Goal: Find specific page/section: Find specific page/section

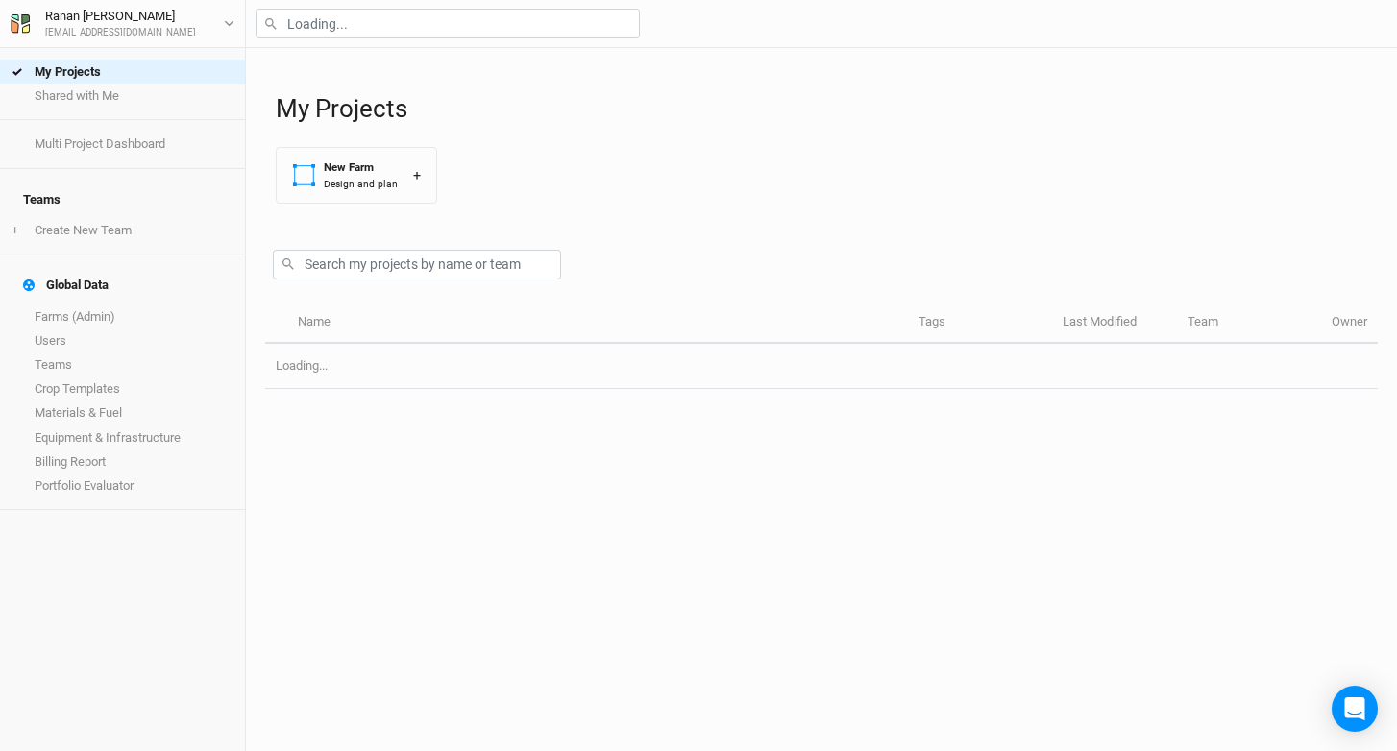
click at [304, 8] on div at bounding box center [821, 24] width 1151 height 48
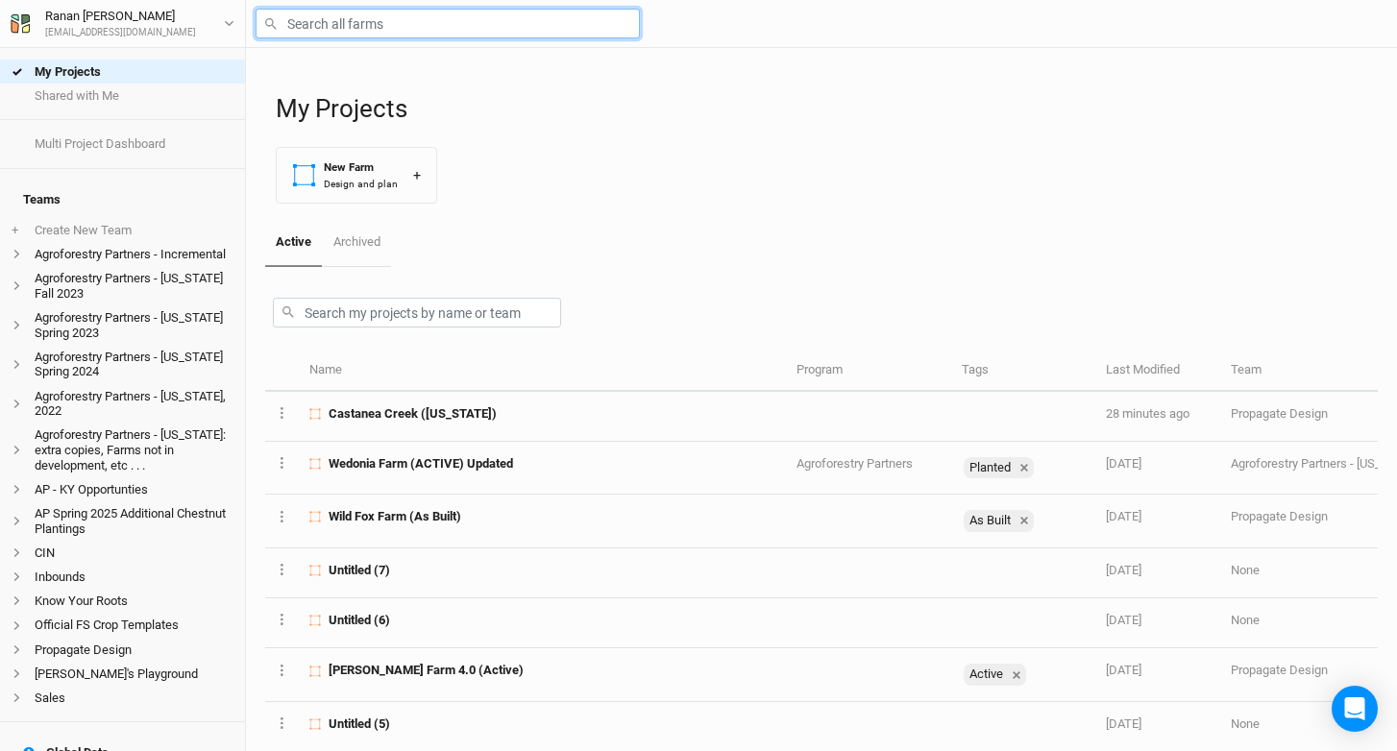
click at [316, 28] on input "text" at bounding box center [447, 24] width 384 height 30
type input "mountain [PERSON_NAME]"
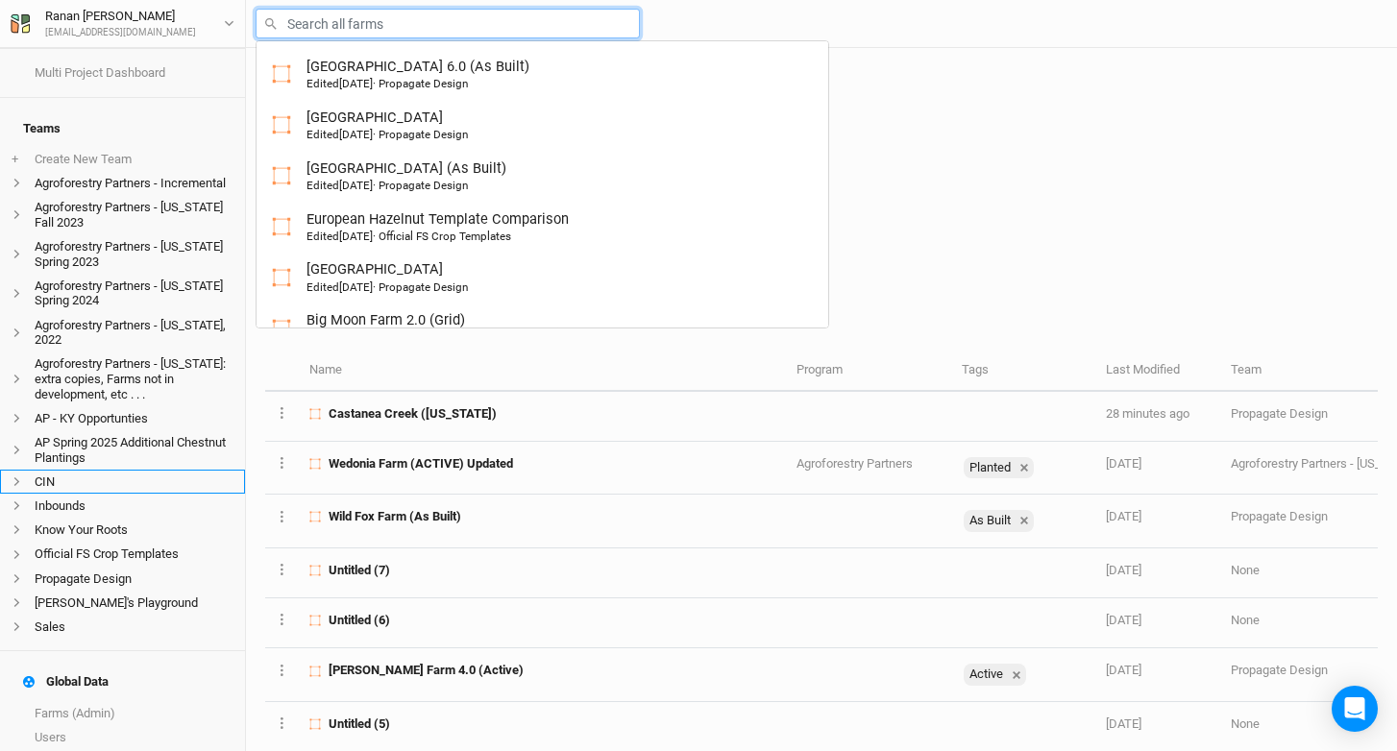
scroll to position [72, 0]
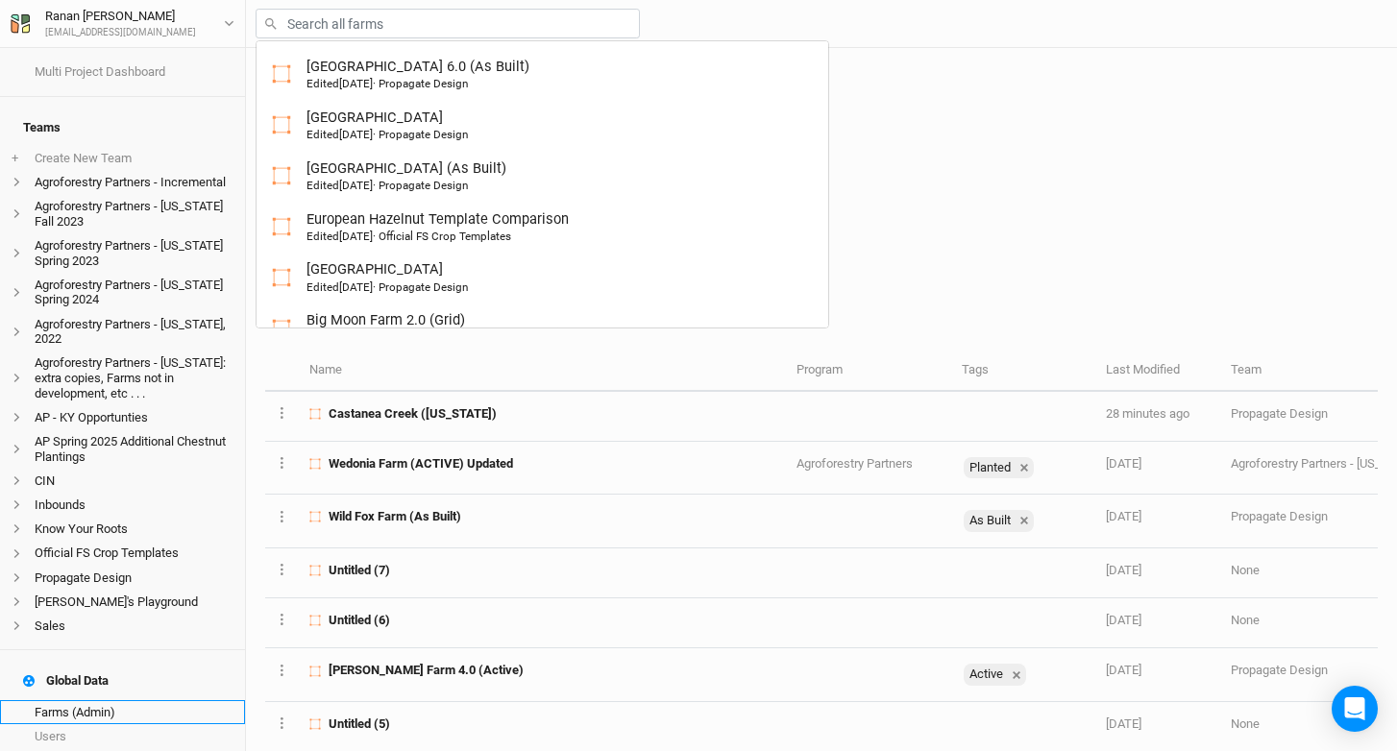
click at [74, 705] on link "Farms (Admin)" at bounding box center [122, 712] width 245 height 24
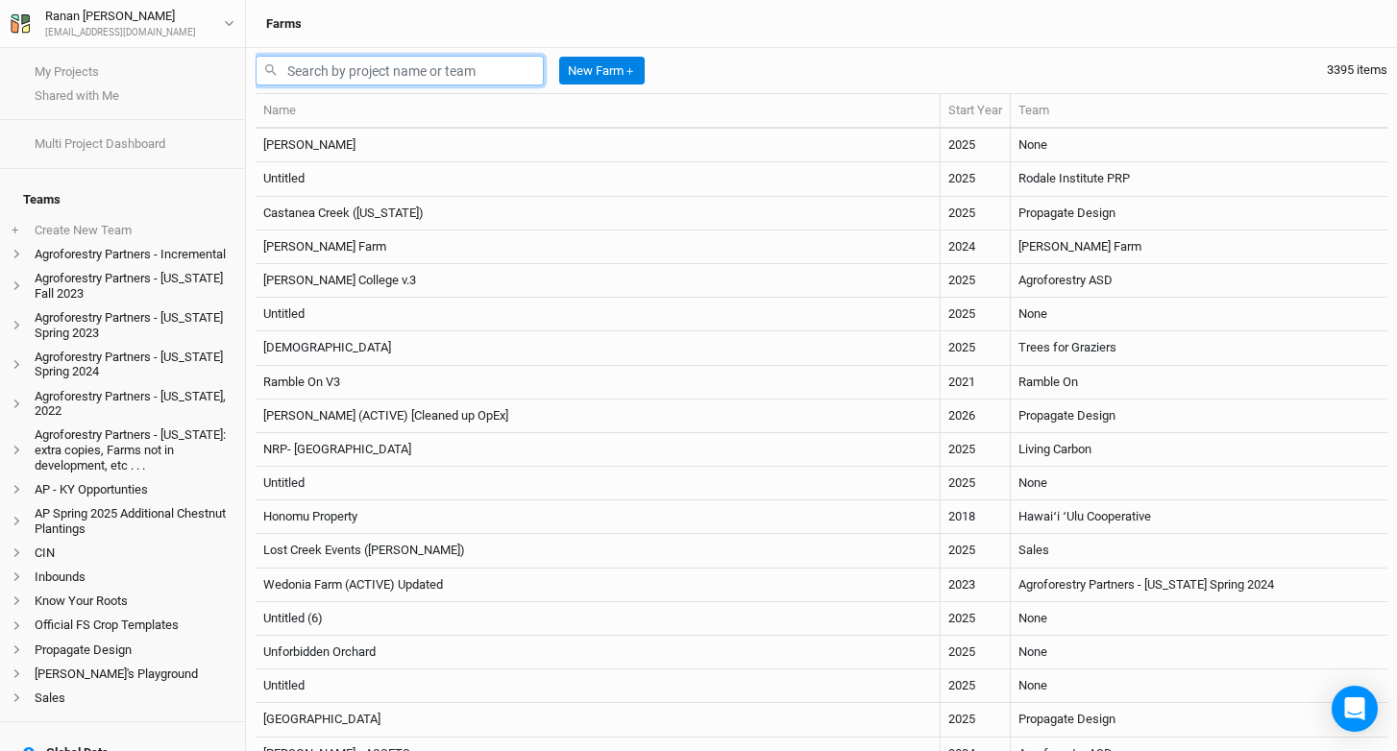
click at [337, 83] on input "text" at bounding box center [399, 71] width 288 height 30
paste input "[STREET_ADDRESS]"
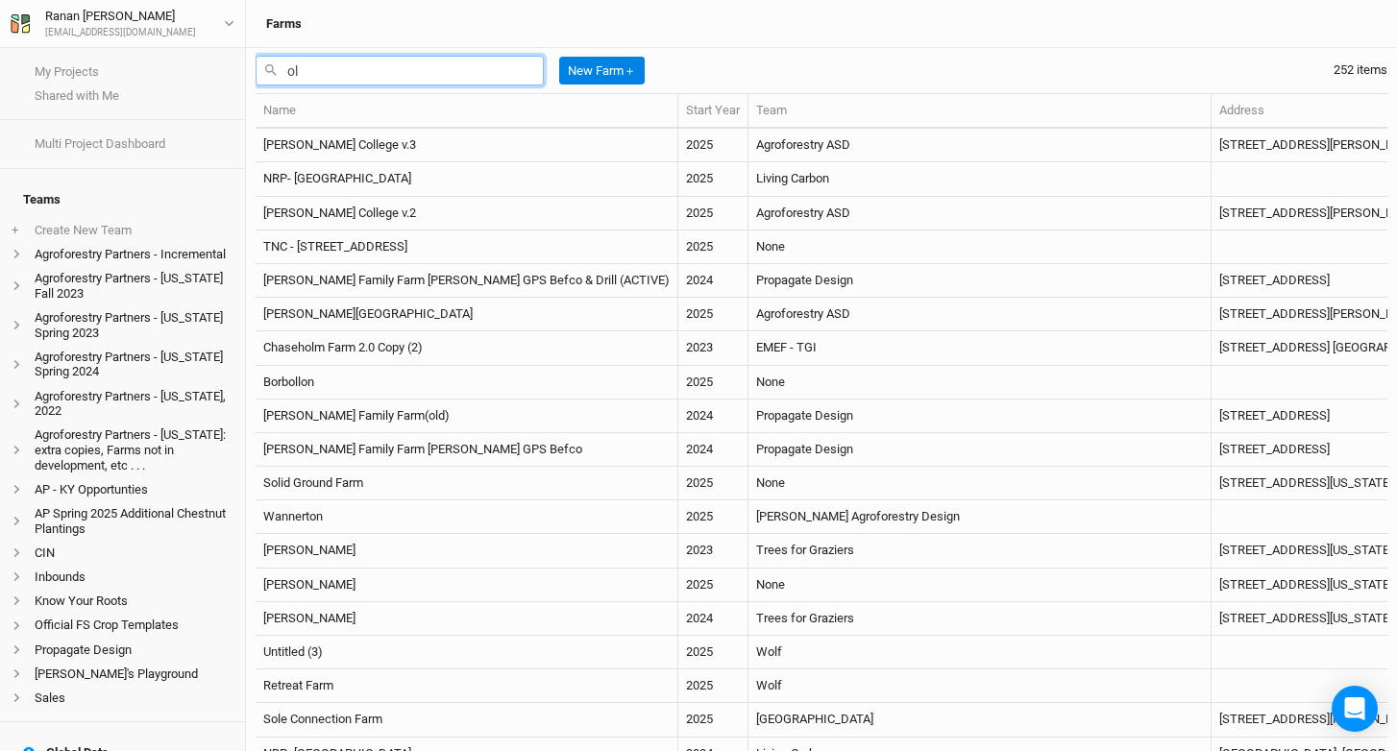
type input "o"
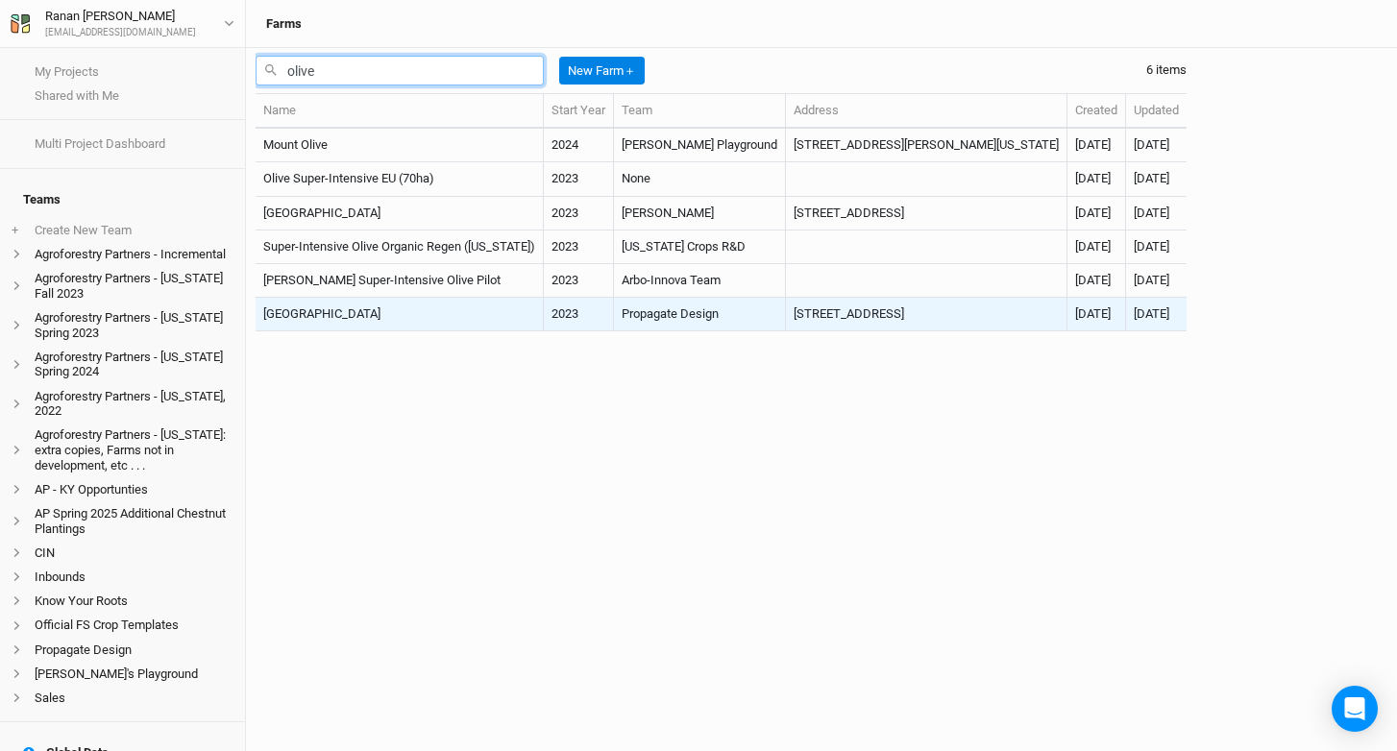
type input "olive"
click at [387, 311] on td "[GEOGRAPHIC_DATA]" at bounding box center [399, 315] width 288 height 34
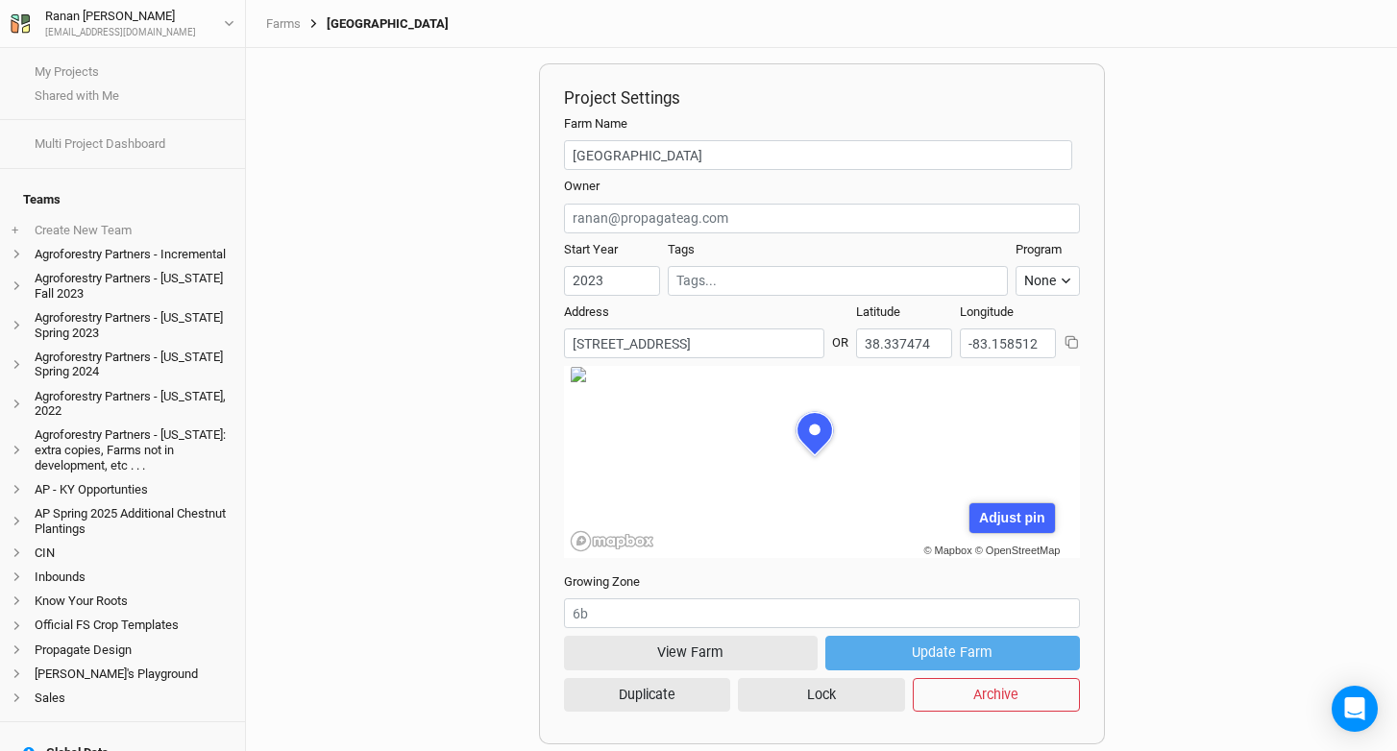
scroll to position [8, 0]
click at [719, 637] on button "View Farm" at bounding box center [691, 653] width 255 height 34
